Goal: Task Accomplishment & Management: Complete application form

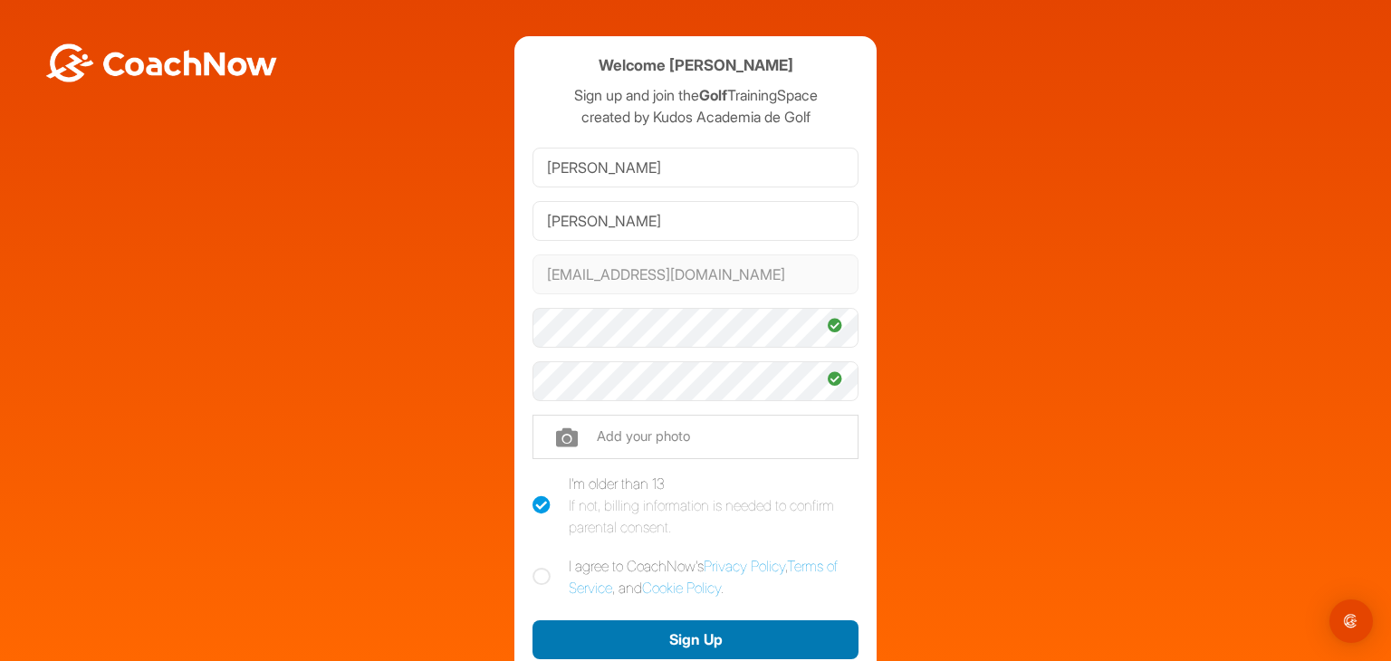
click at [706, 636] on button "Sign Up" at bounding box center [695, 639] width 326 height 39
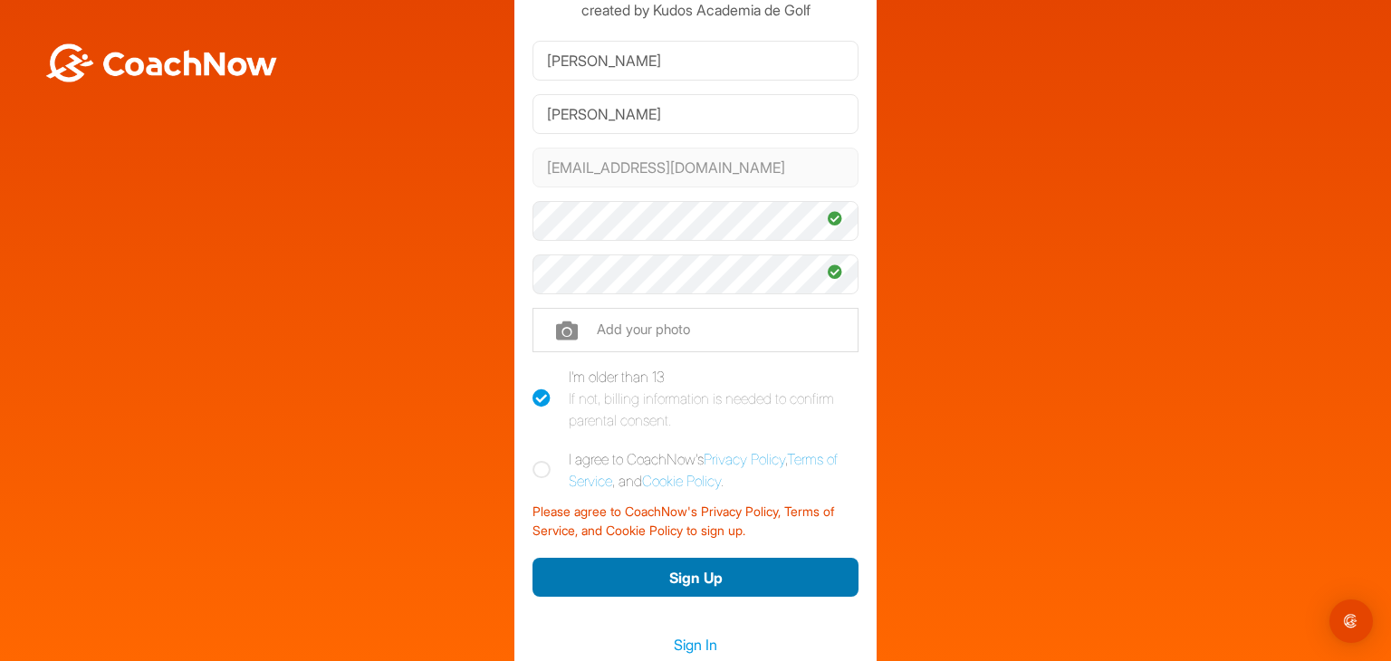
scroll to position [132, 0]
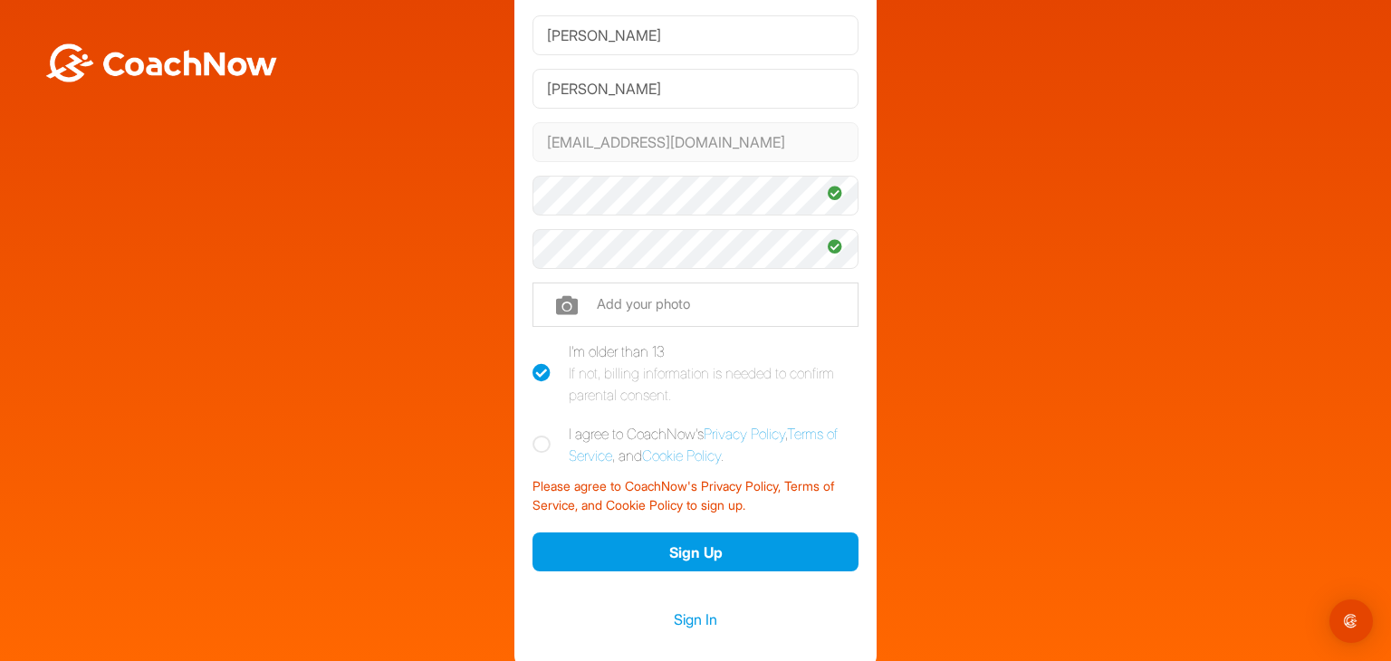
click at [532, 439] on icon at bounding box center [541, 444] width 18 height 18
click at [532, 435] on input "I agree to CoachNow's Privacy Policy , Terms of Service , and Cookie Policy ." at bounding box center [538, 429] width 12 height 12
checkbox input "true"
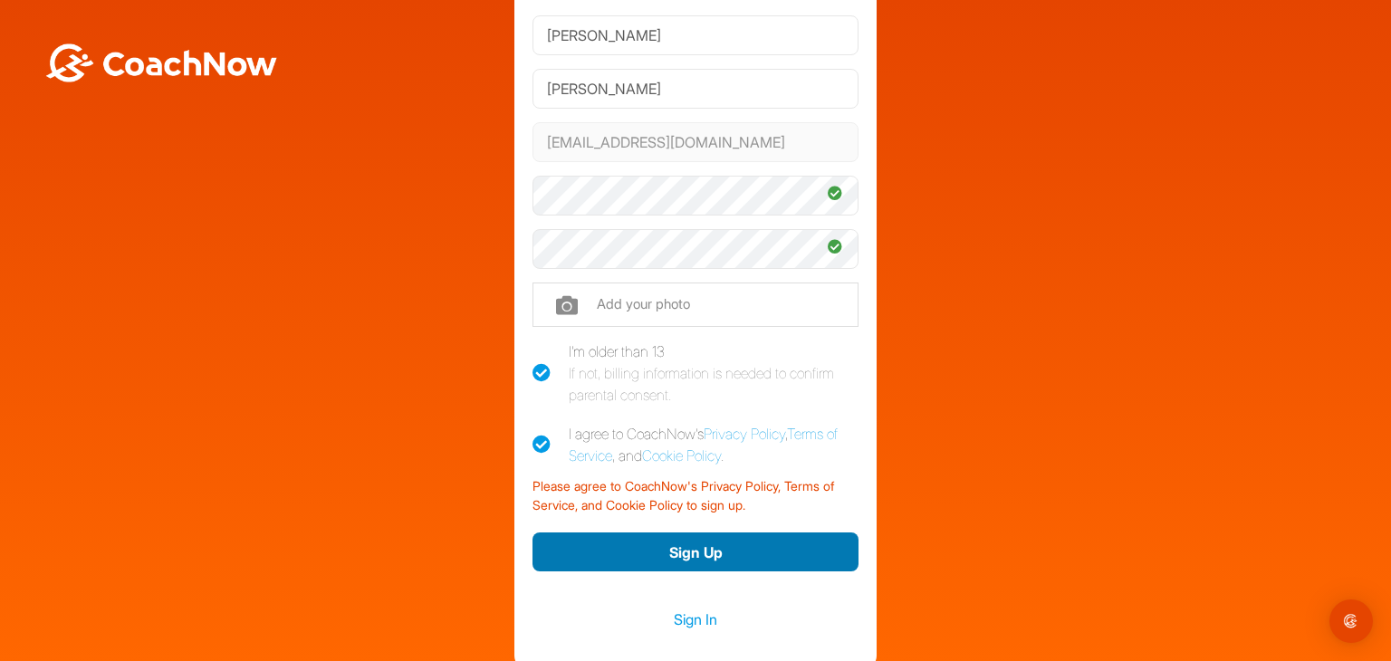
click at [684, 554] on button "Sign Up" at bounding box center [695, 551] width 326 height 39
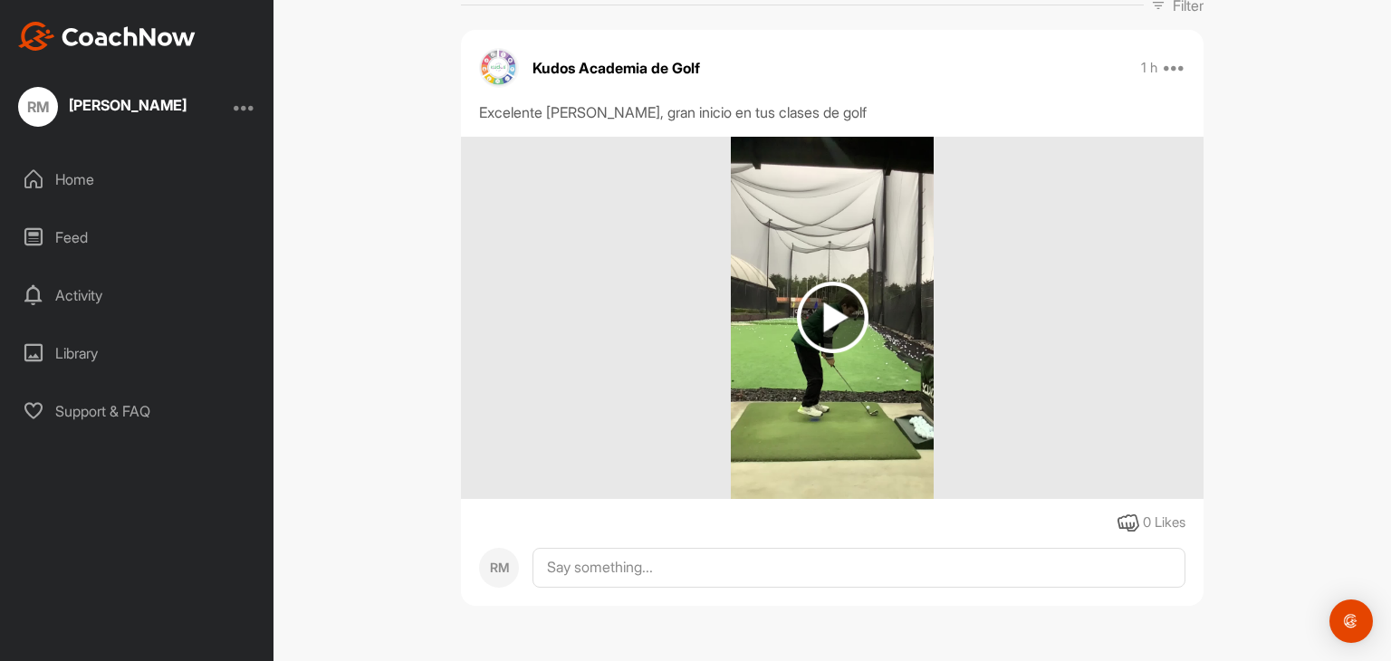
scroll to position [340, 0]
